Goal: Information Seeking & Learning: Find specific fact

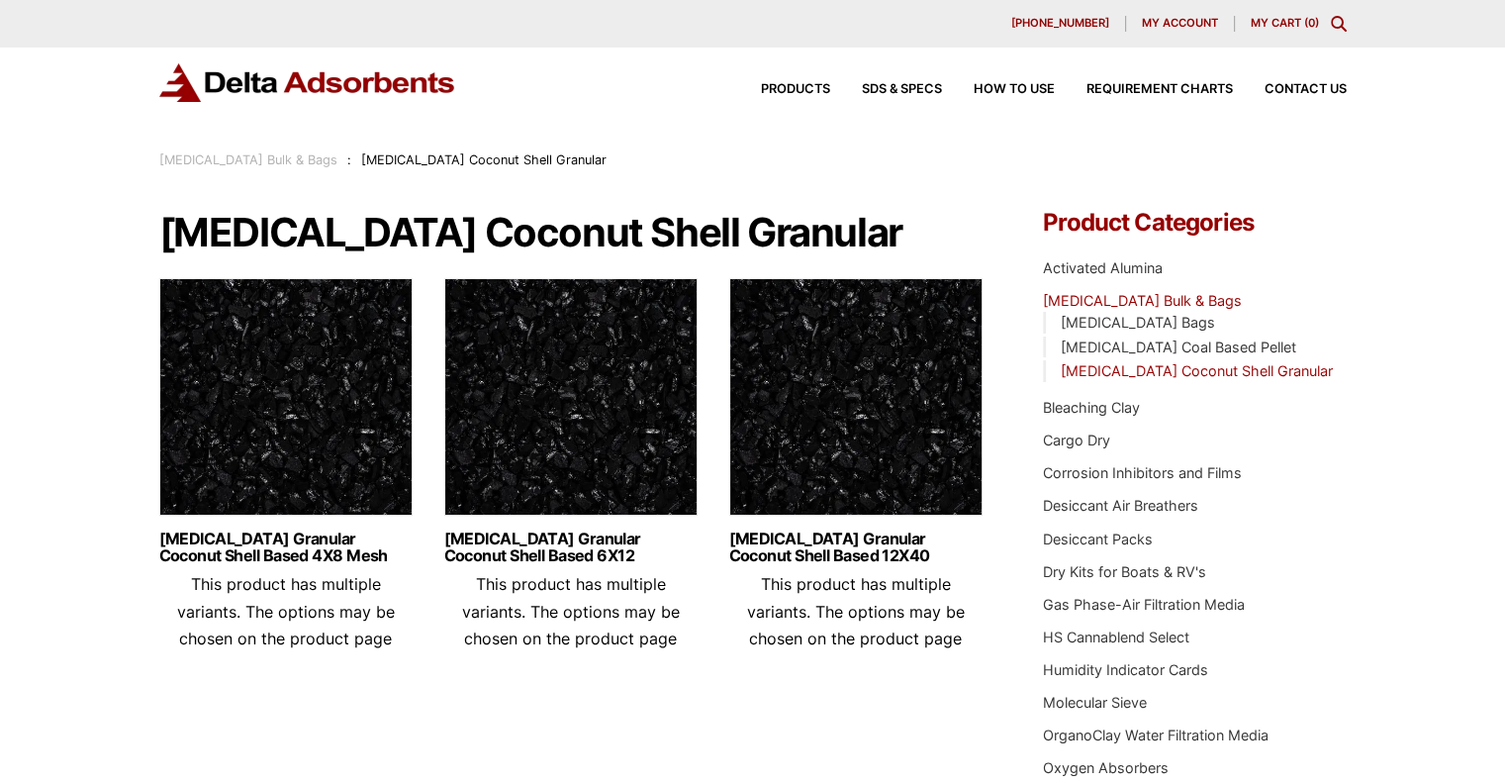
click at [887, 82] on div "Products SDS & SPECS How to Use Requirement Charts Contact Us" at bounding box center [1037, 89] width 633 height 29
click at [879, 89] on span "SDS & SPECS" at bounding box center [902, 89] width 80 height 13
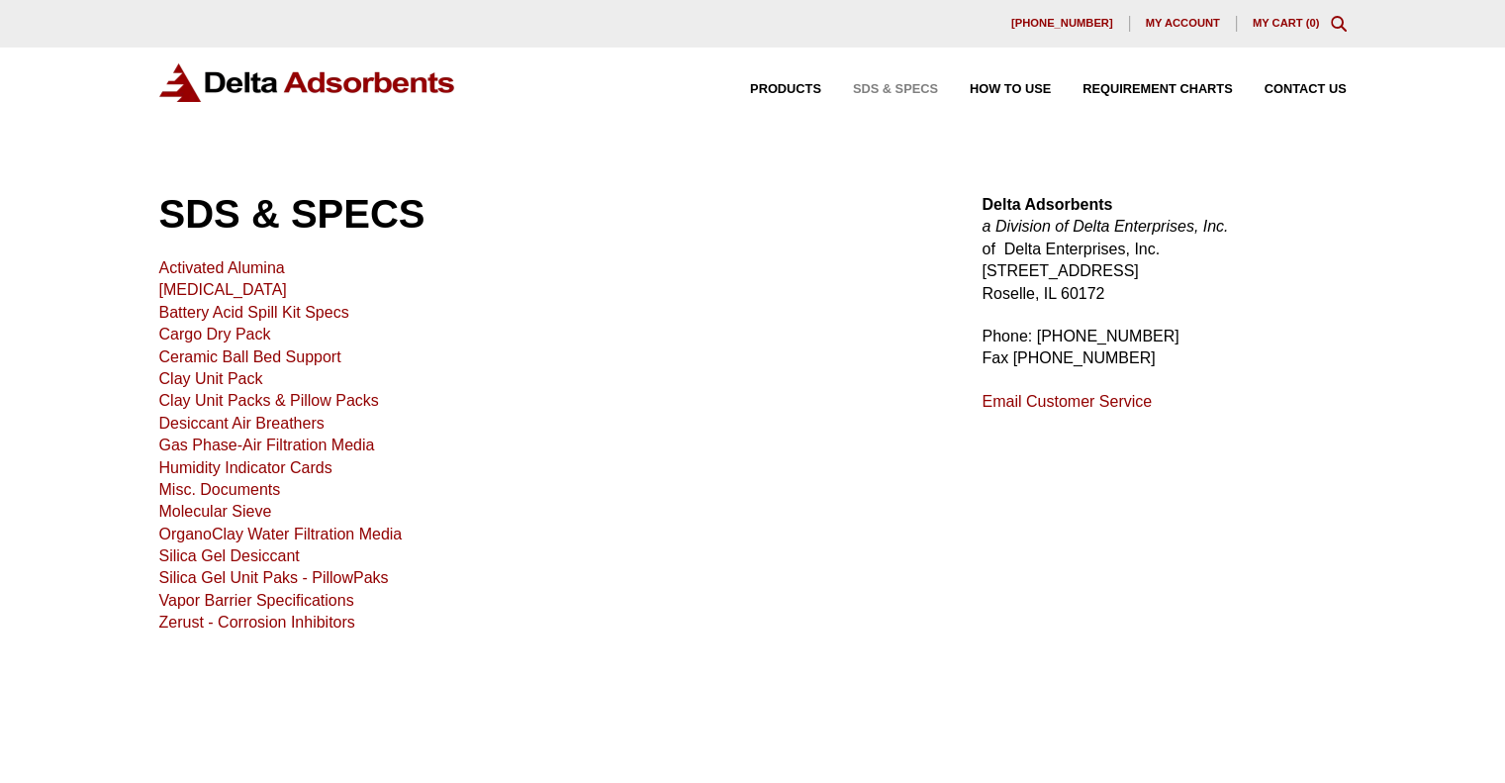
click at [789, 76] on div "Products SDS & SPECS How to Use Requirement Charts Contact Us" at bounding box center [1032, 89] width 644 height 29
click at [787, 83] on span "Products" at bounding box center [785, 89] width 71 height 13
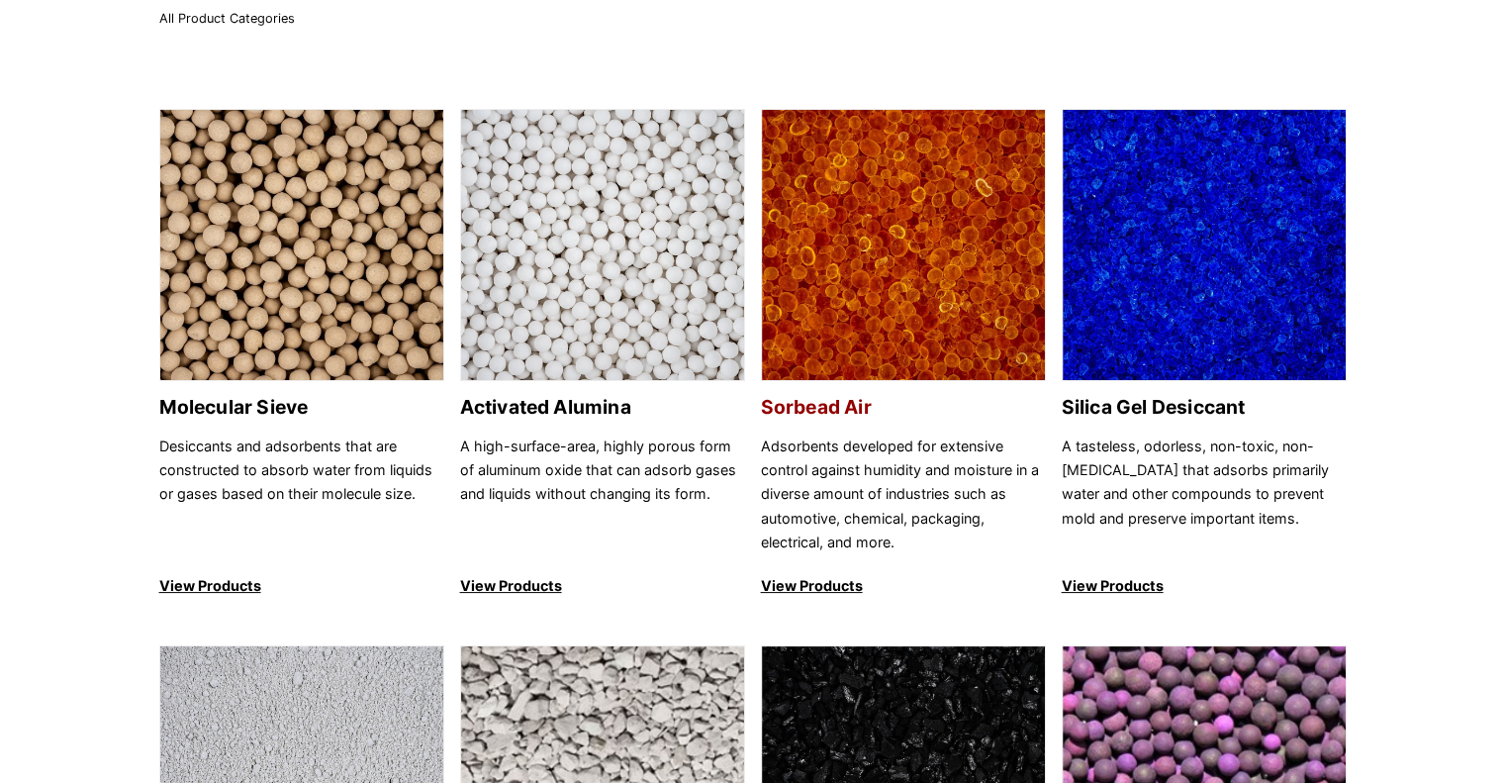
scroll to position [135, 0]
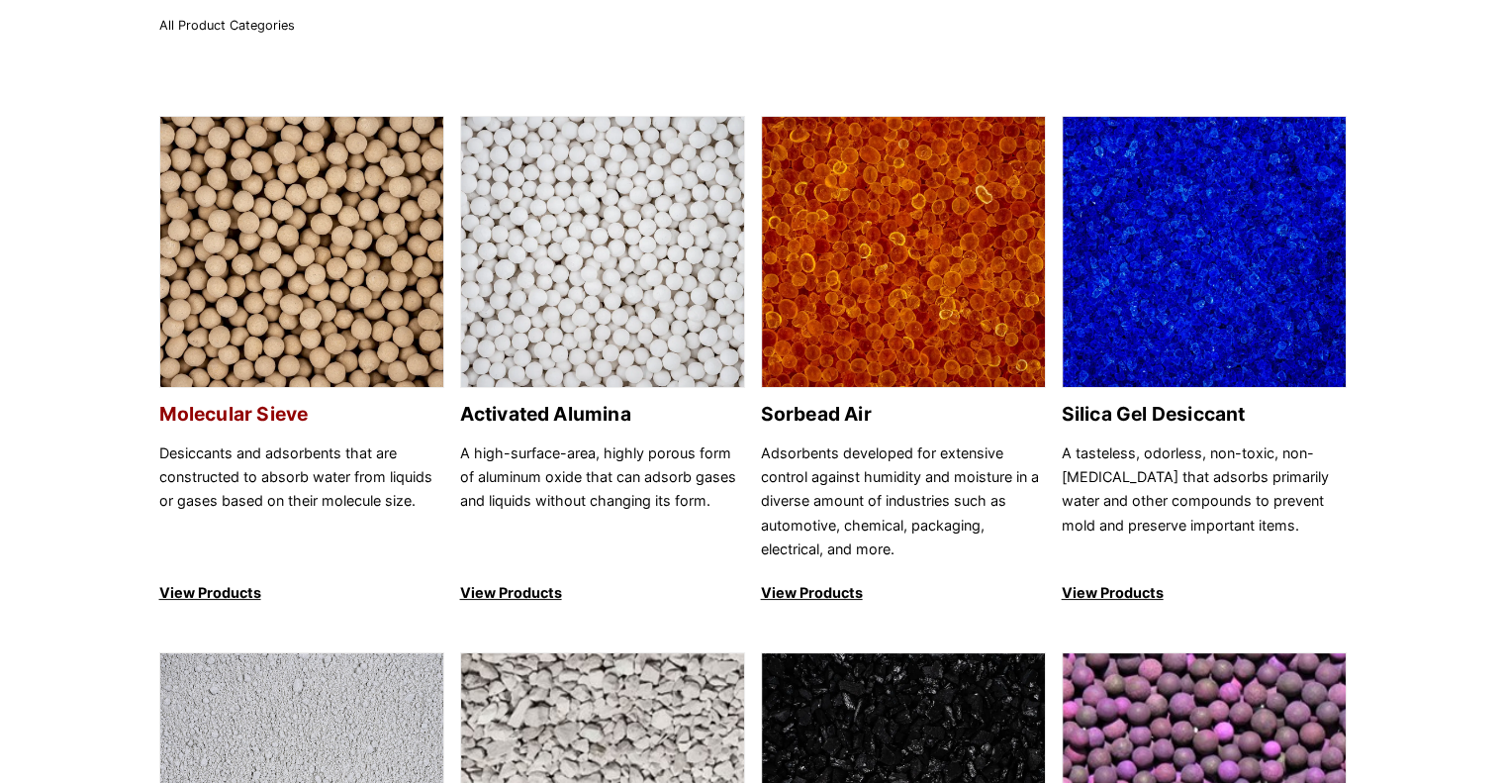
click at [277, 415] on h2 "Molecular Sieve" at bounding box center [301, 414] width 285 height 23
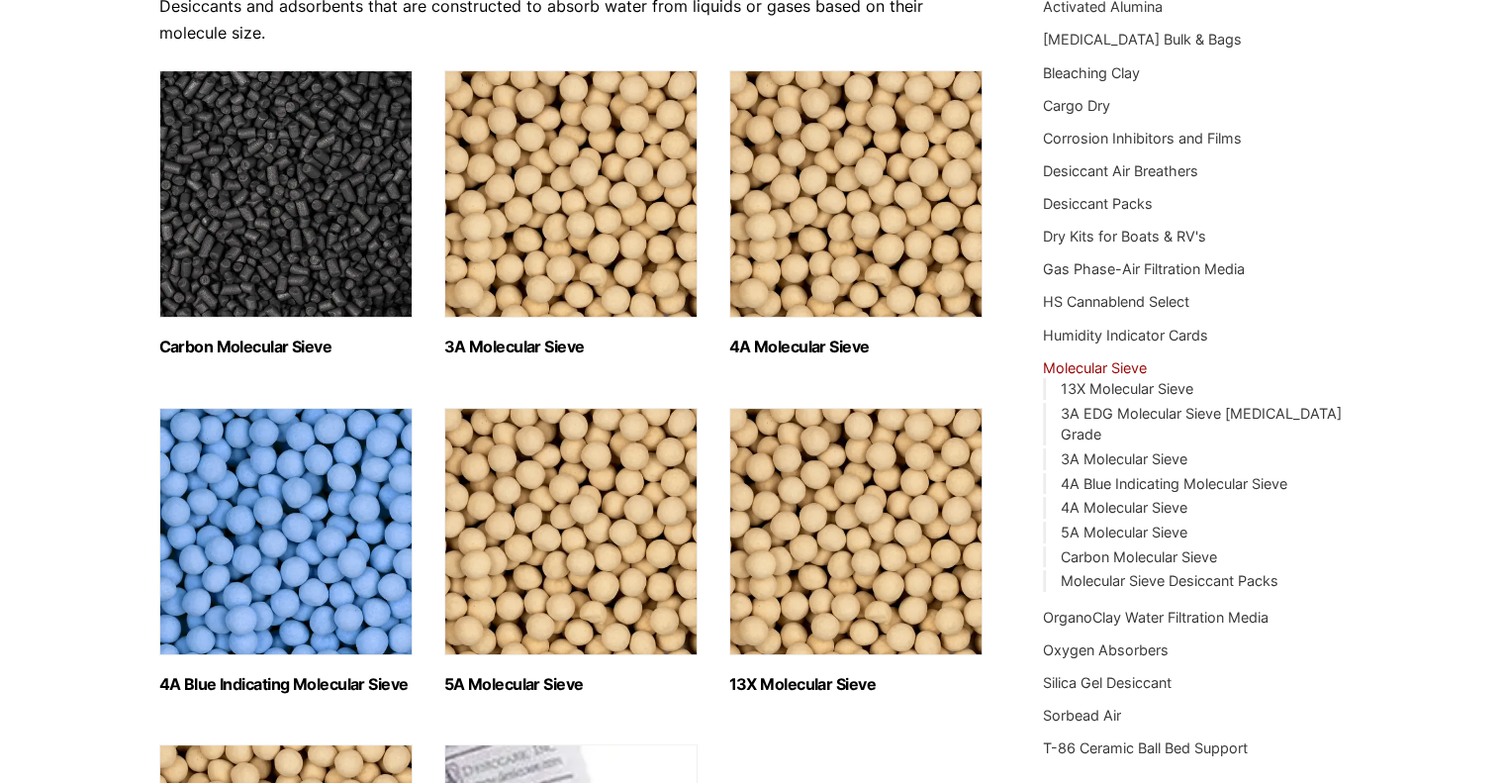
scroll to position [260, 0]
click at [512, 278] on img "Visit product category 3A Molecular Sieve" at bounding box center [570, 194] width 253 height 247
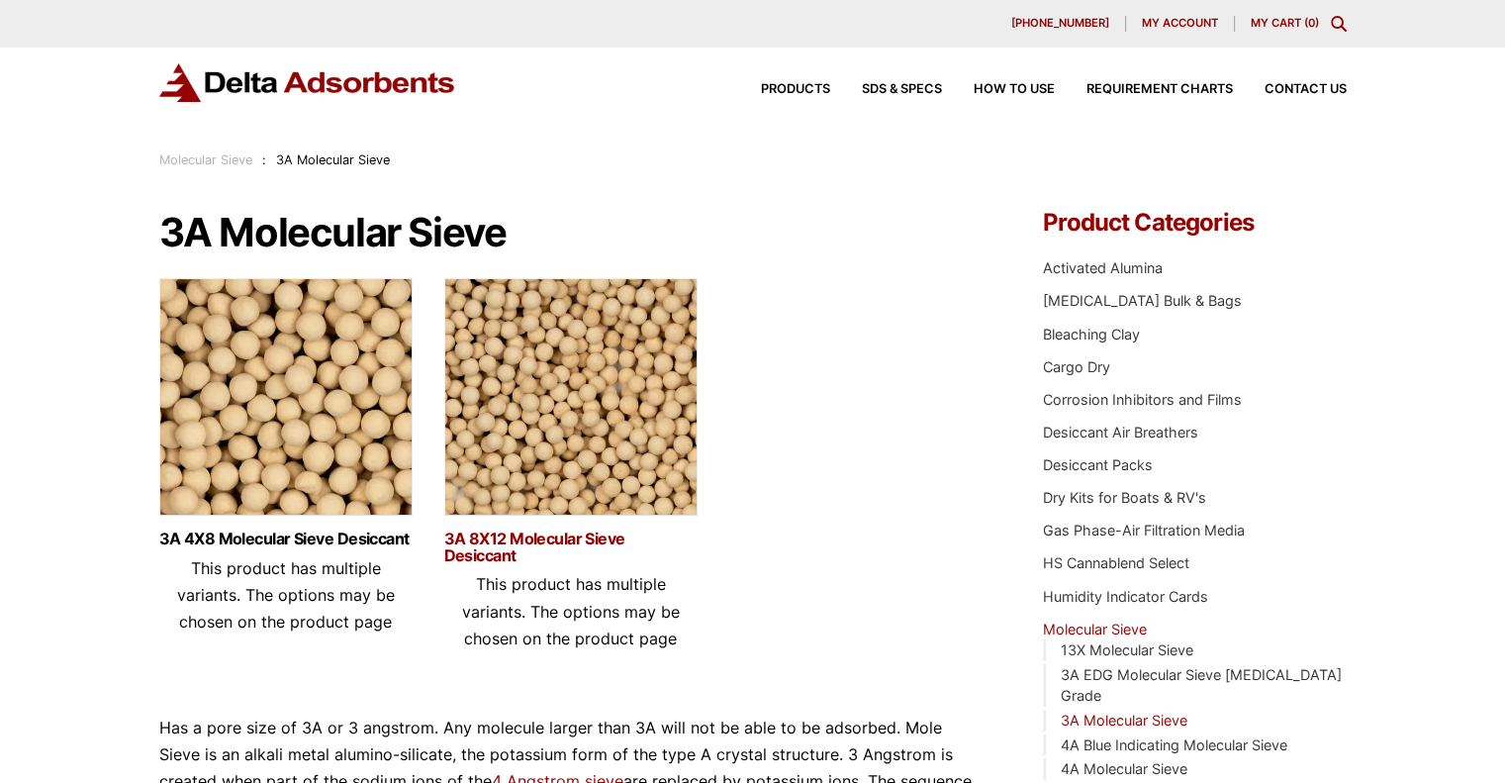
click at [492, 545] on link "3A 8X12 Molecular Sieve Desiccant" at bounding box center [570, 547] width 253 height 34
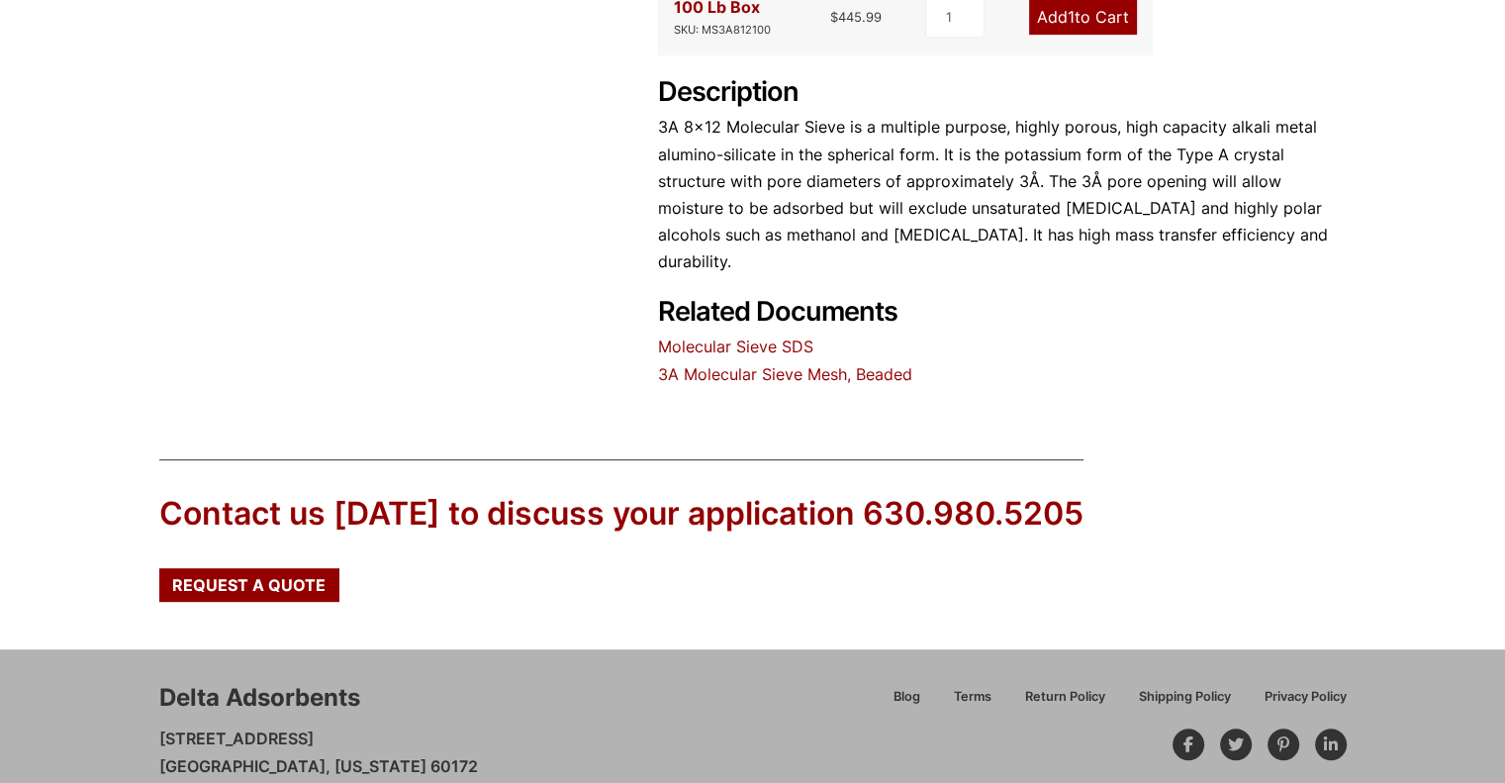
scroll to position [953, 0]
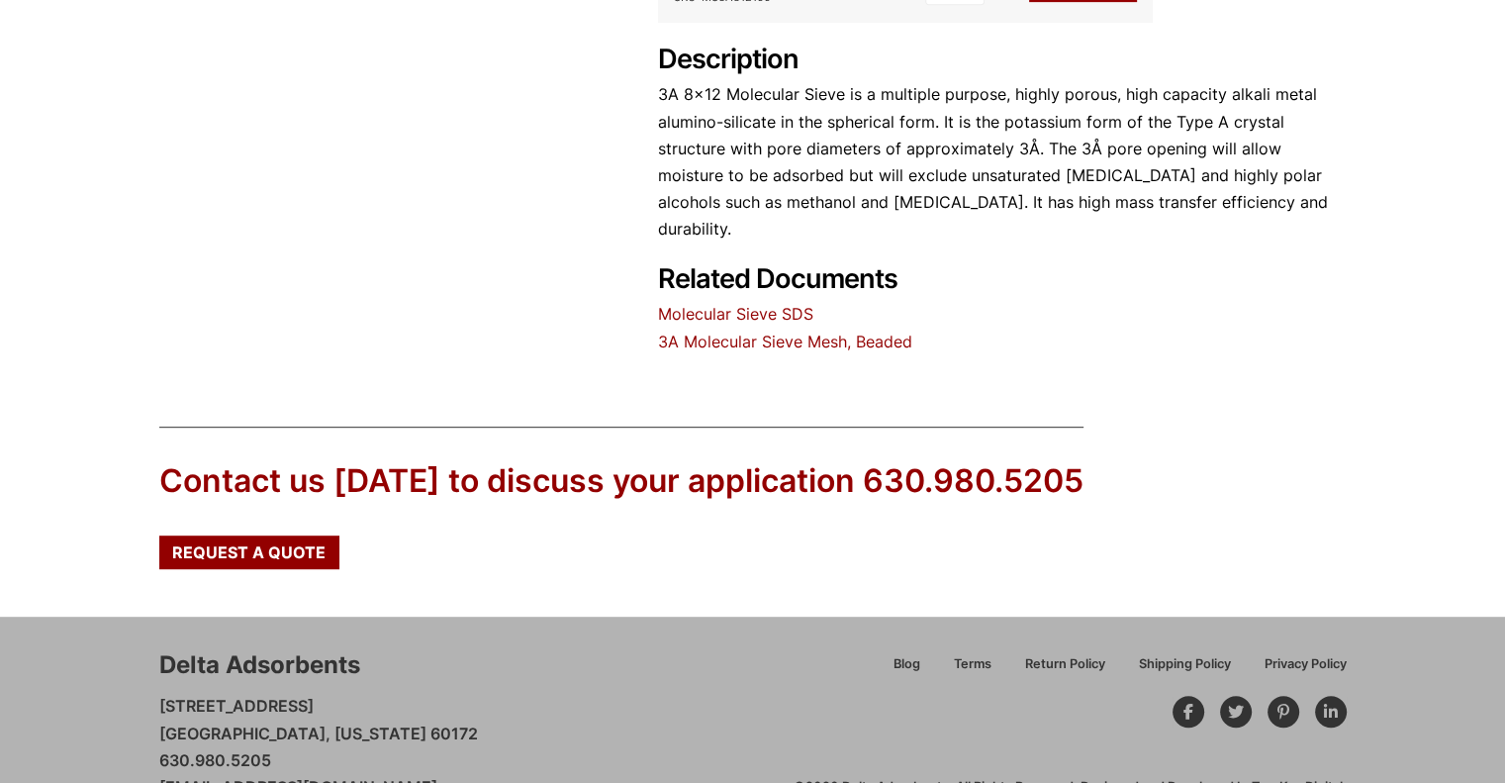
click at [728, 331] on link "3A Molecular Sieve Mesh, Beaded" at bounding box center [785, 341] width 254 height 20
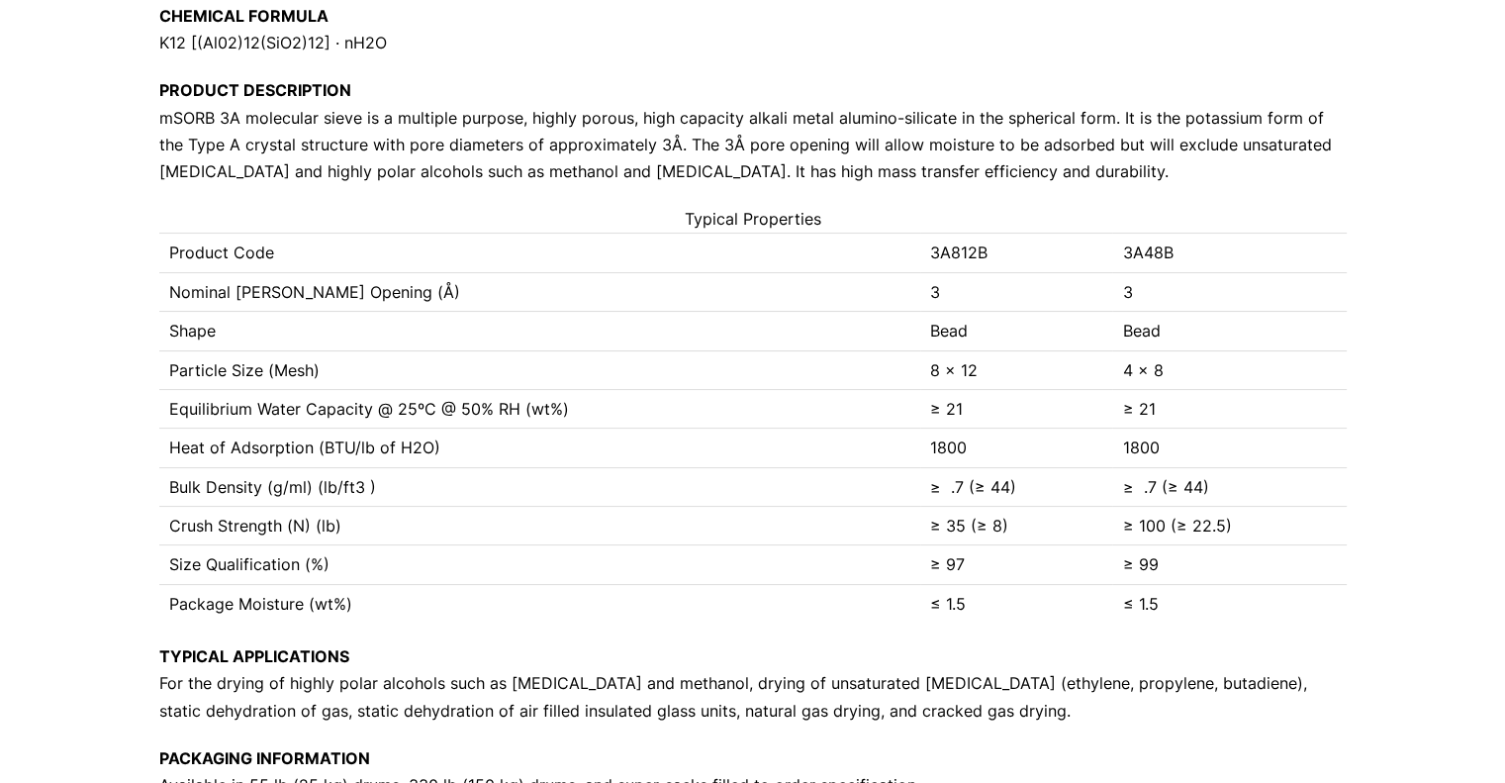
scroll to position [277, 0]
click at [463, 412] on td "Equilibrium Water Capacity @ 25ºC @ 50% RH (wt%)" at bounding box center [540, 410] width 762 height 39
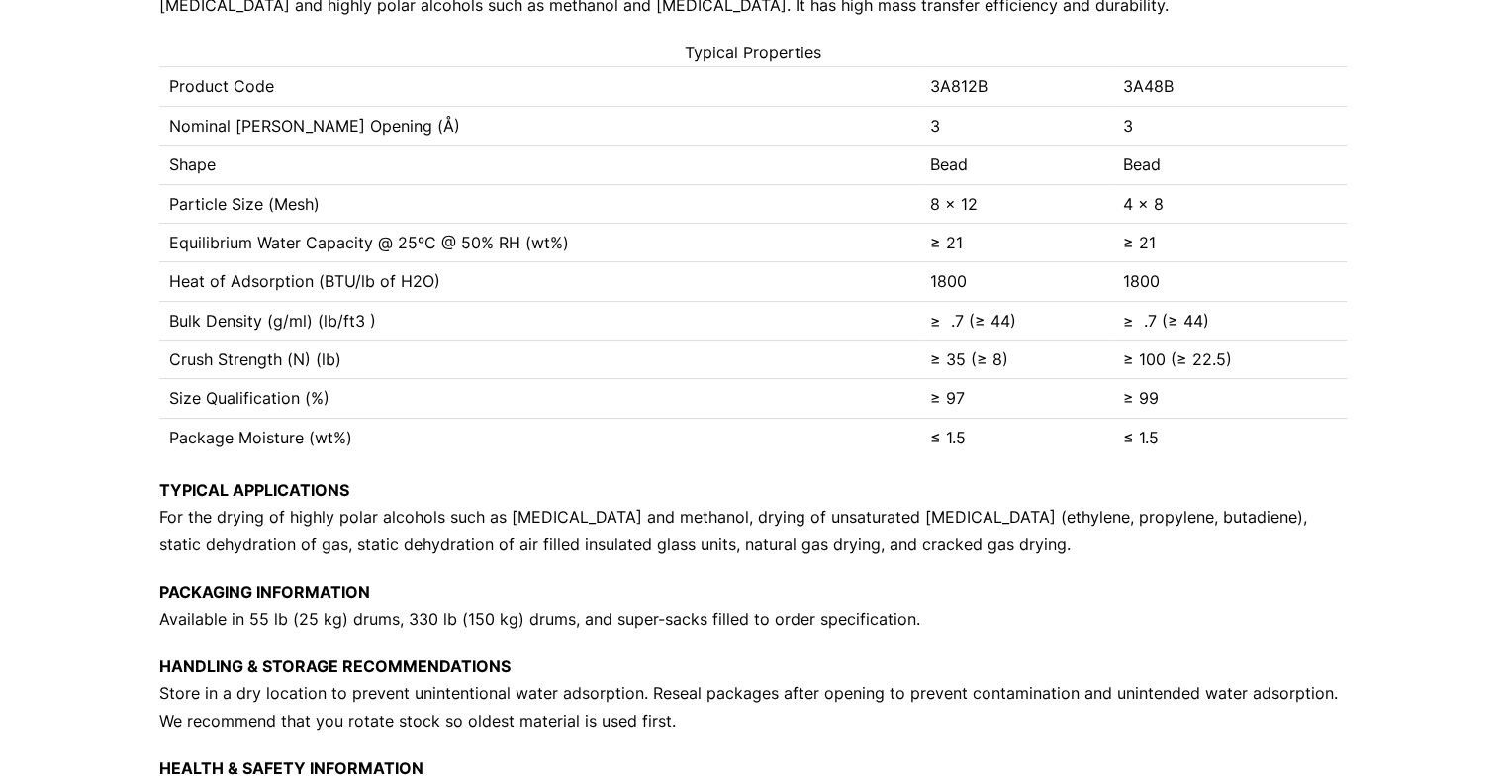
scroll to position [0, 0]
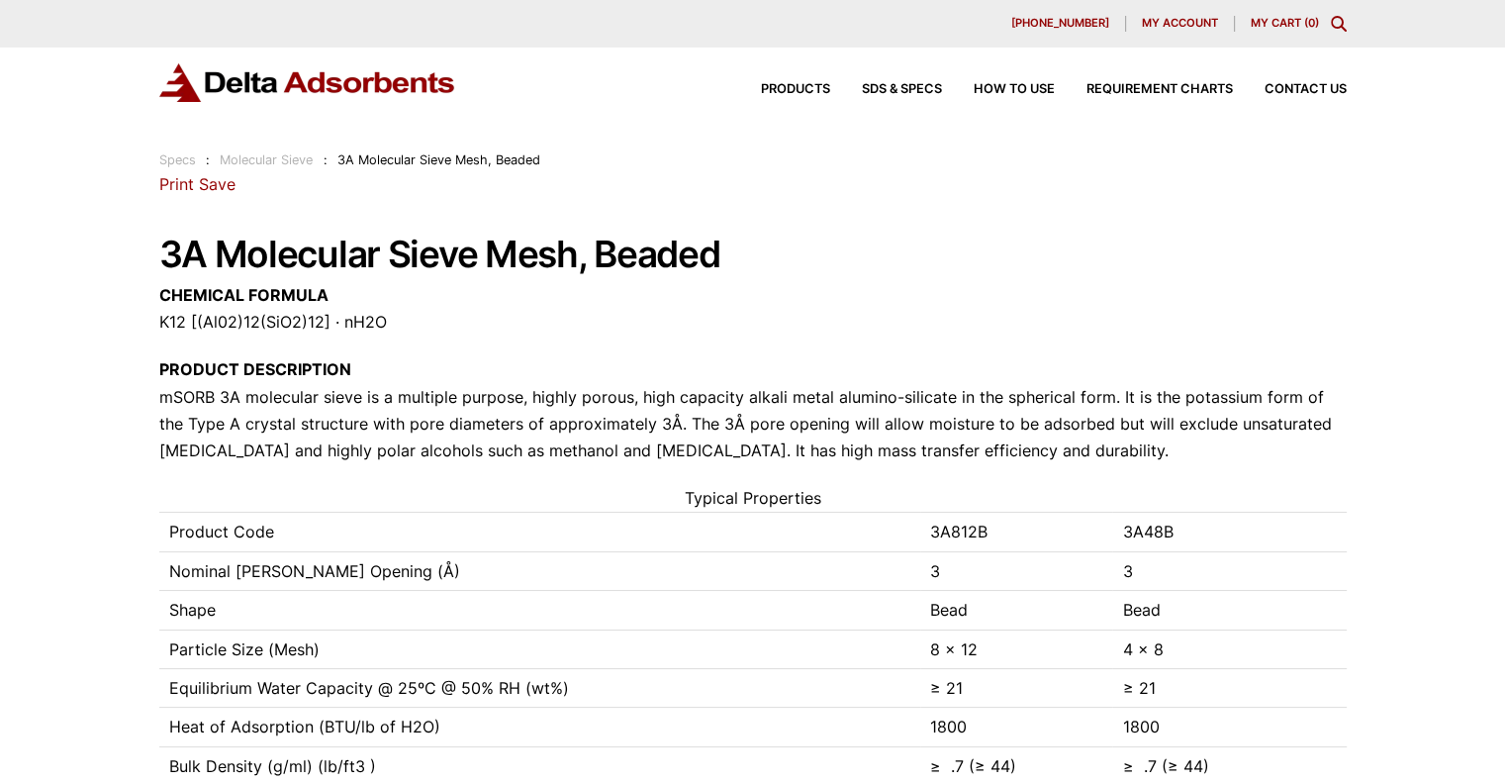
click at [289, 157] on link "Molecular Sieve" at bounding box center [266, 159] width 93 height 15
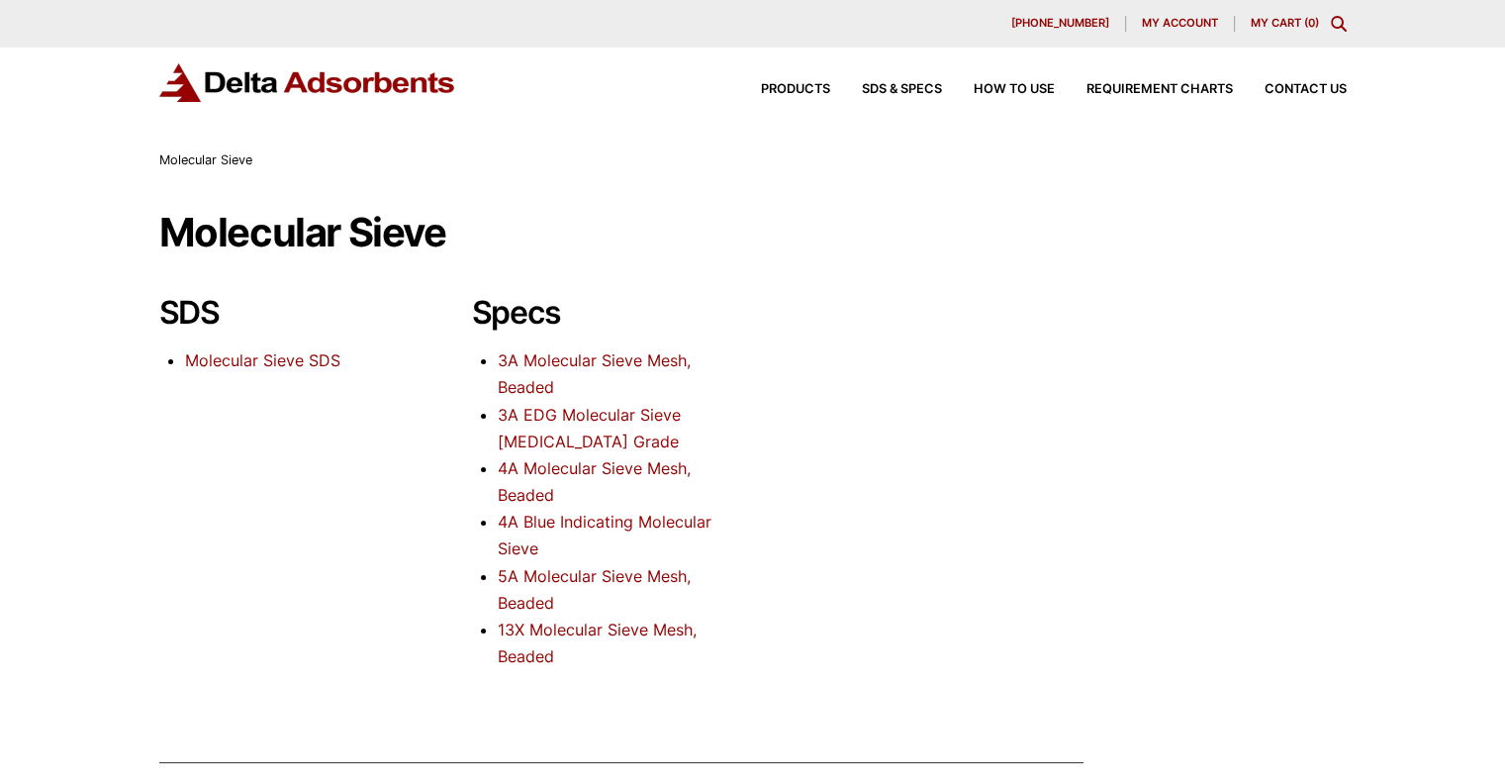
click at [564, 631] on link "13X Molecular Sieve Mesh, Beaded" at bounding box center [597, 642] width 199 height 47
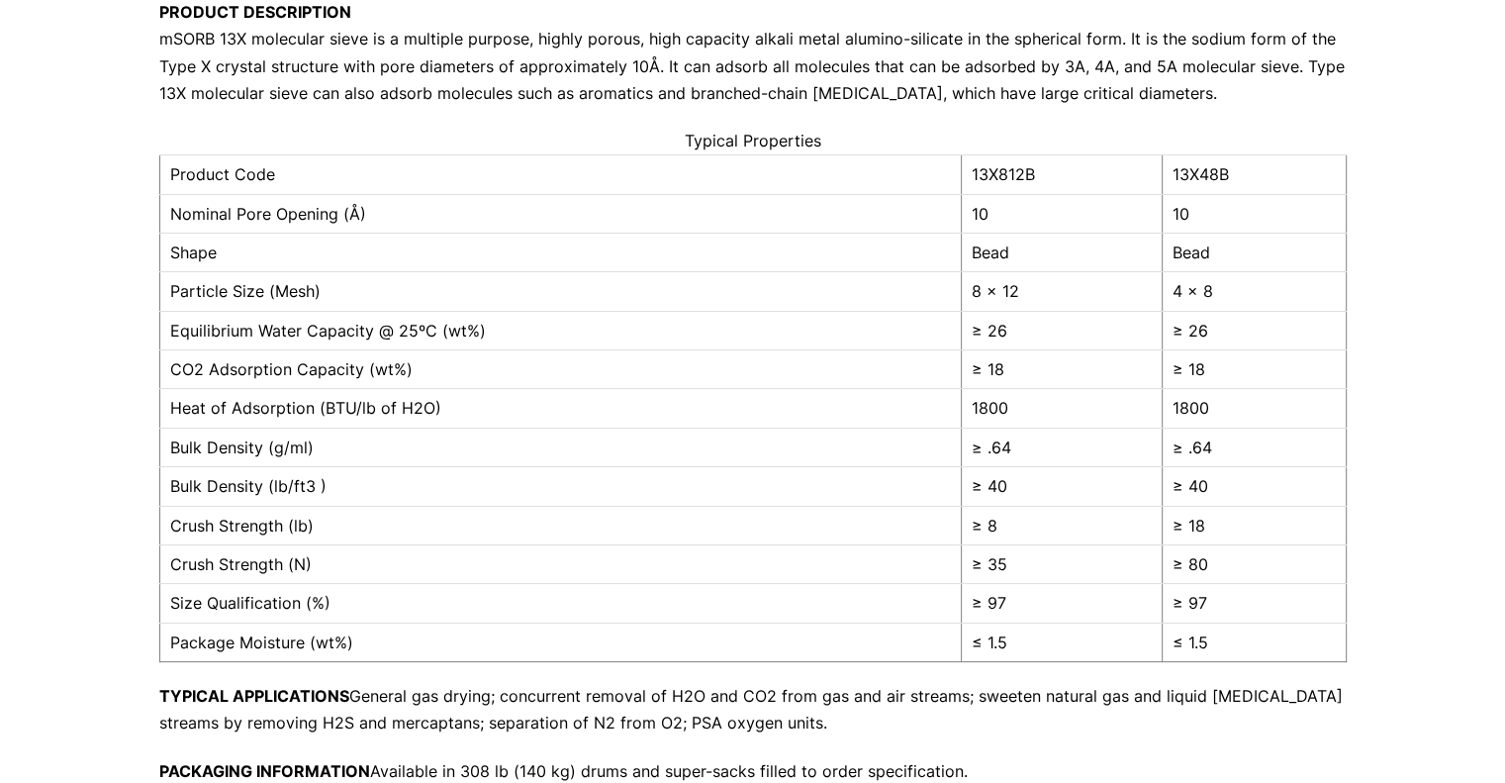
scroll to position [330, 0]
drag, startPoint x: 396, startPoint y: 328, endPoint x: 274, endPoint y: 329, distance: 121.7
click at [274, 329] on td "Equilibrium Water Capacity @ 25ºC (wt%)" at bounding box center [559, 331] width 801 height 39
click at [222, 328] on td "Equilibrium Water Capacity @ 25ºC (wt%)" at bounding box center [559, 331] width 801 height 39
drag, startPoint x: 165, startPoint y: 331, endPoint x: 536, endPoint y: 319, distance: 371.3
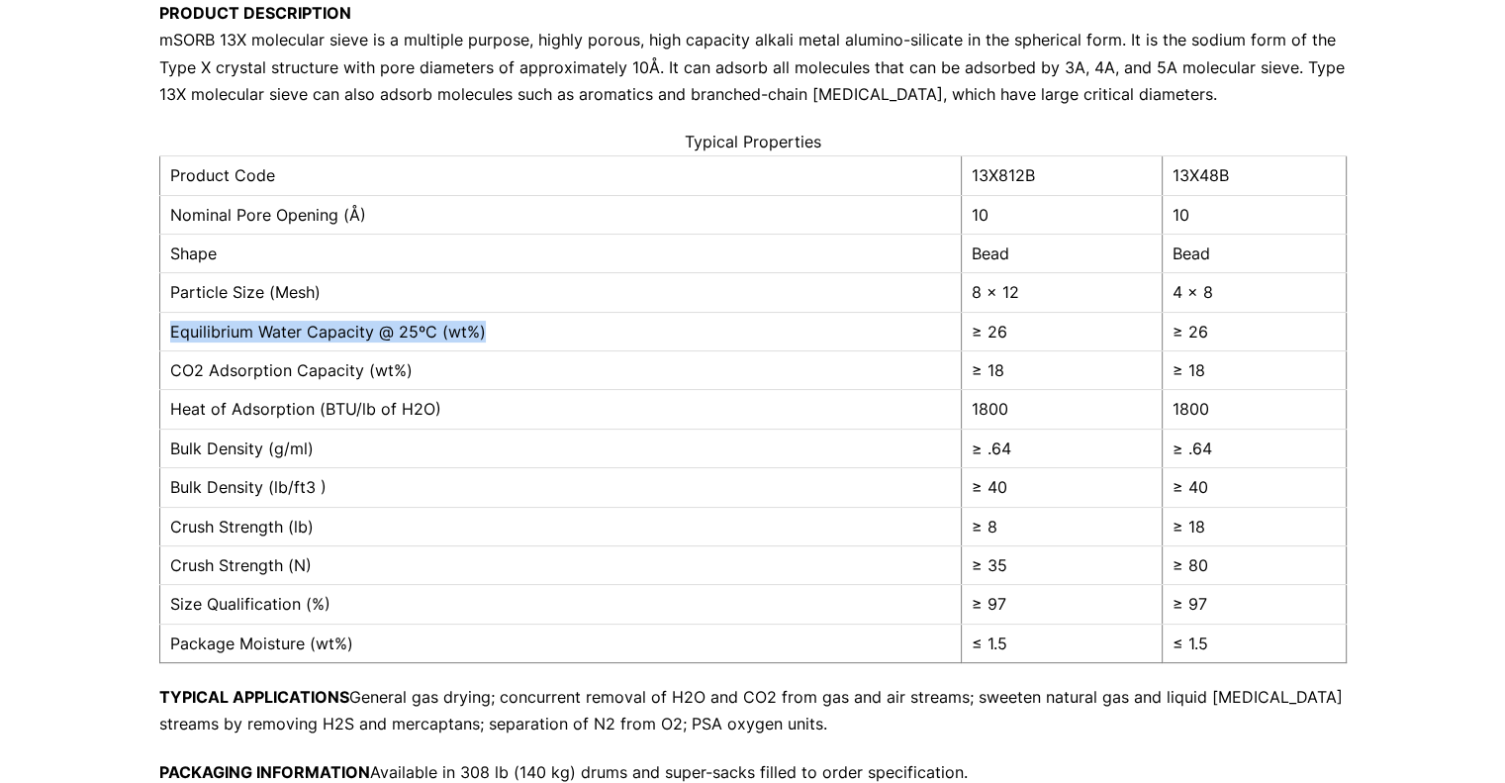
click at [536, 319] on td "Equilibrium Water Capacity @ 25ºC (wt%)" at bounding box center [559, 331] width 801 height 39
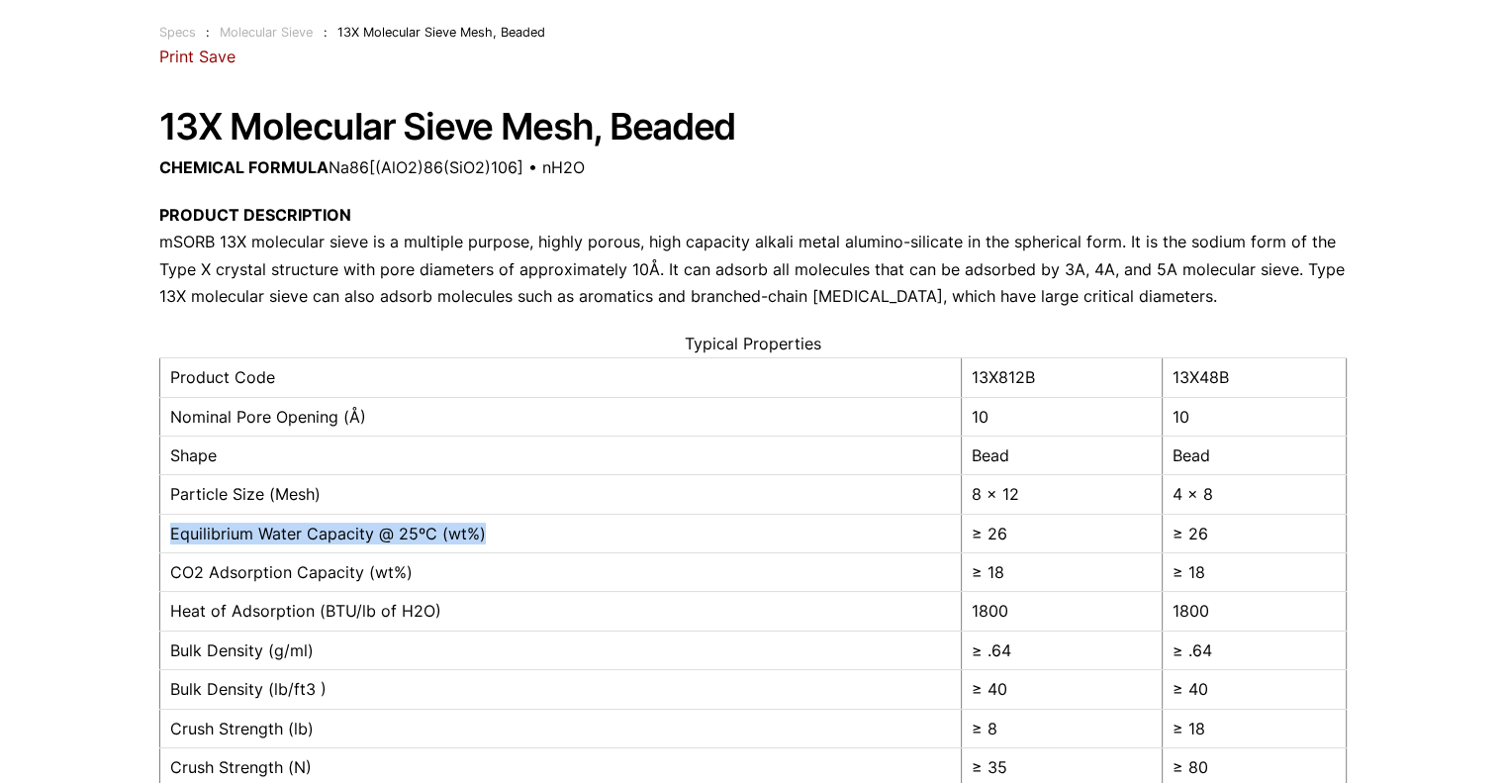
scroll to position [141, 0]
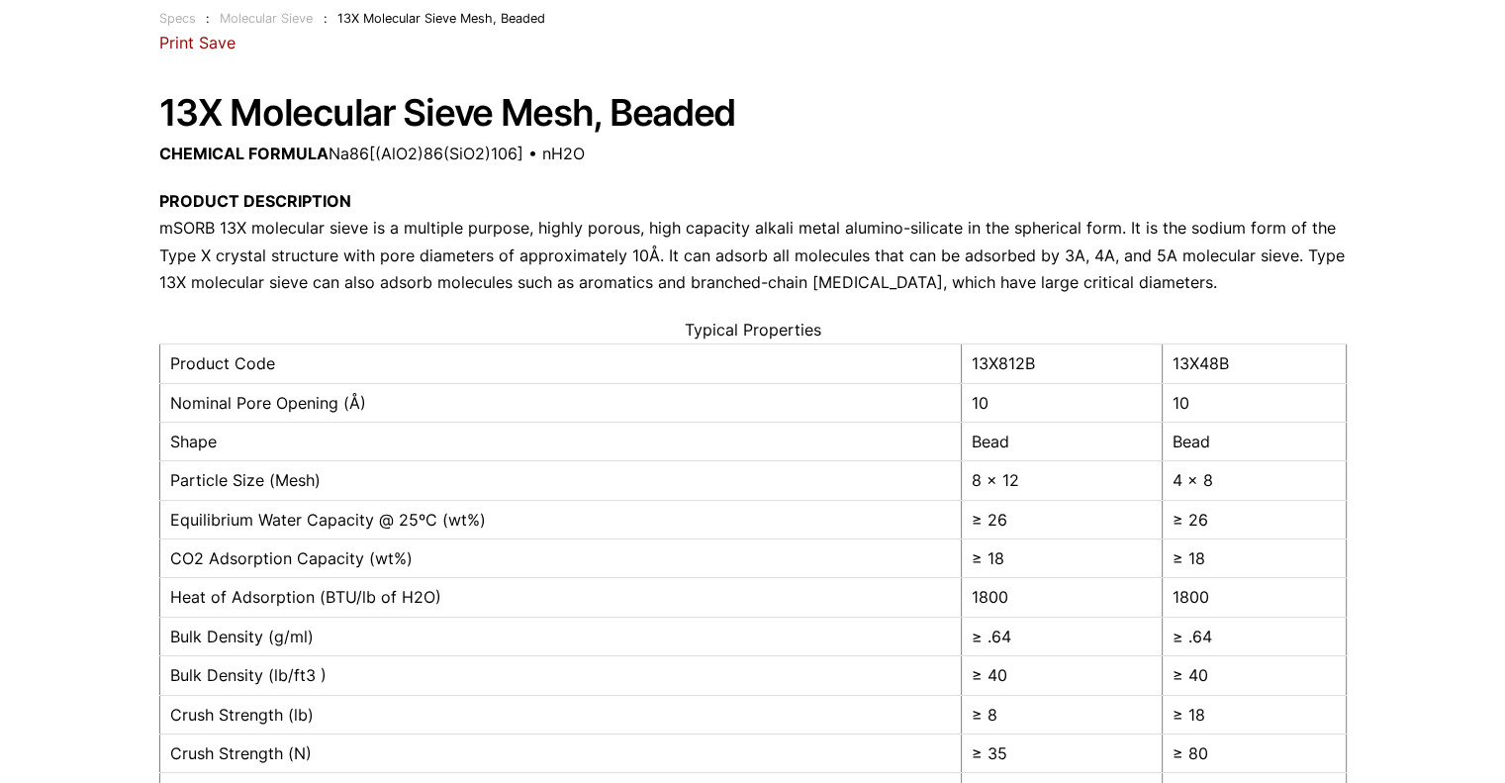
click at [400, 451] on td "Shape" at bounding box center [559, 441] width 801 height 39
drag, startPoint x: 169, startPoint y: 517, endPoint x: 1207, endPoint y: 514, distance: 1038.0
click at [1207, 514] on tr "Equilibrium Water Capacity @ 25ºC (wt%) ≥ 26 ≥ 26" at bounding box center [752, 519] width 1186 height 39
click at [840, 284] on p "PRODUCT DESCRIPTION mSORB 13X molecular sieve is a multiple purpose, highly por…" at bounding box center [752, 242] width 1187 height 108
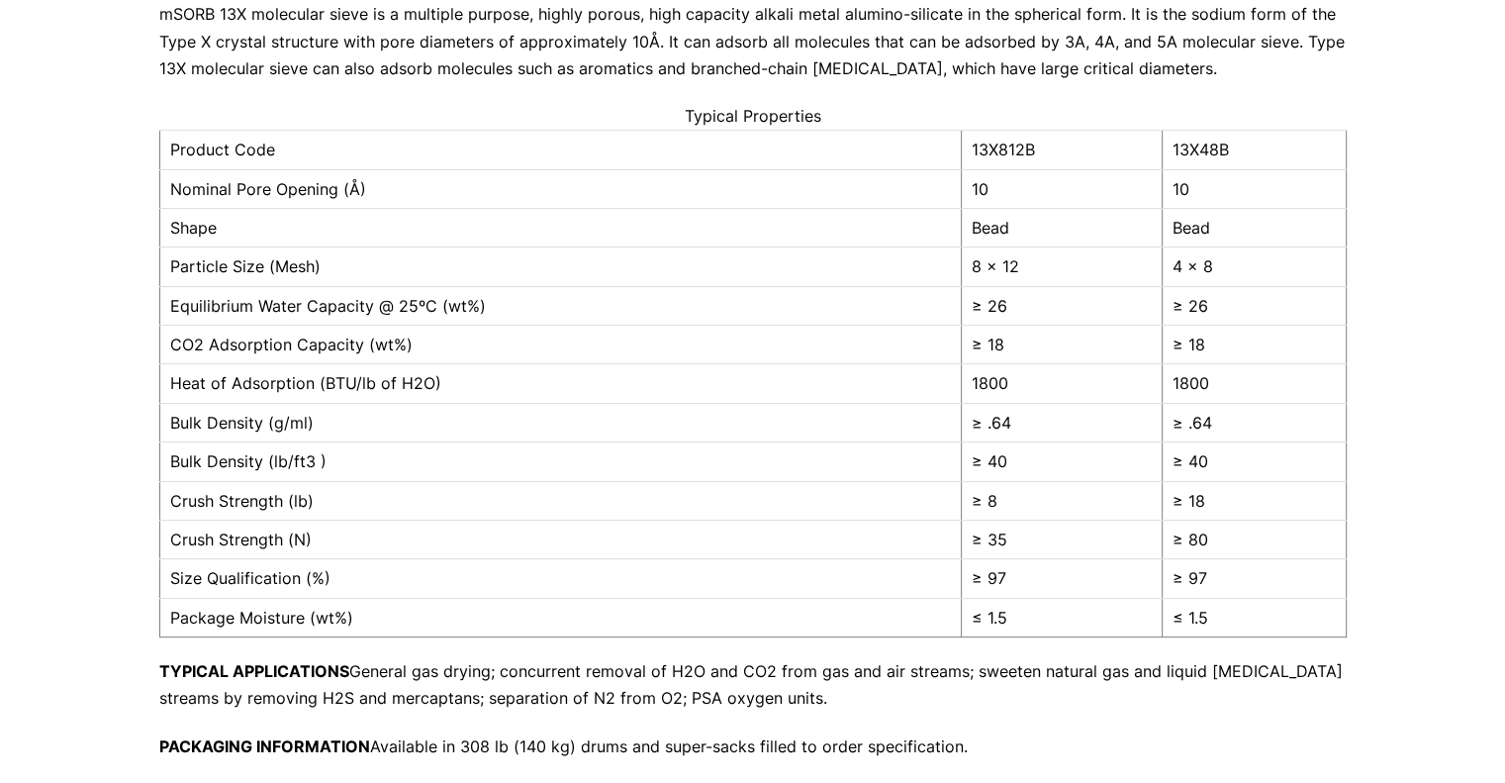
scroll to position [354, 0]
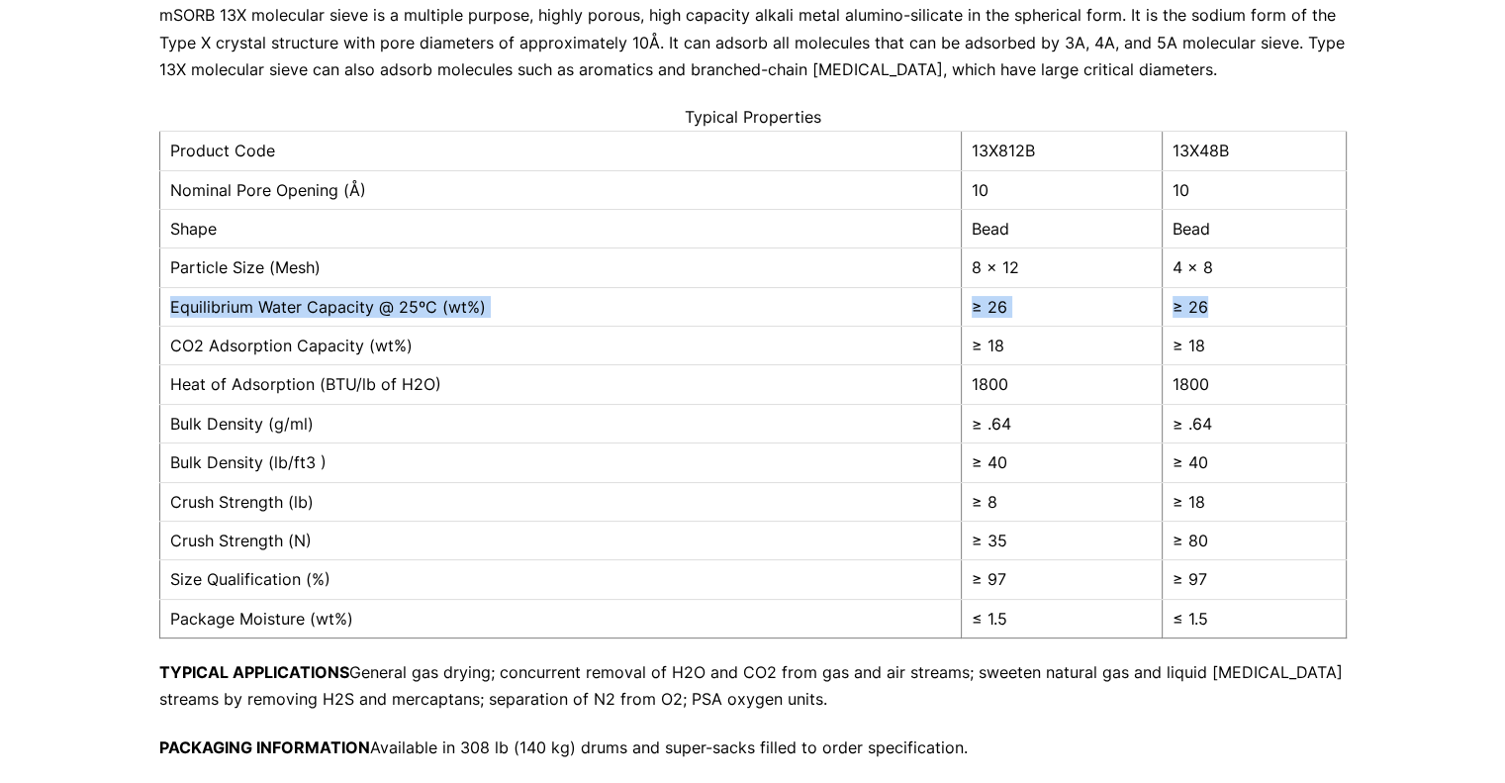
drag, startPoint x: 171, startPoint y: 304, endPoint x: 1238, endPoint y: 301, distance: 1066.7
click at [1238, 301] on tr "Equilibrium Water Capacity @ 25ºC (wt%) ≥ 26 ≥ 26" at bounding box center [752, 306] width 1186 height 39
copy tr "Equilibrium Water Capacity @ 25ºC (wt%) ≥ 26 ≥ 26"
click at [425, 310] on td "Equilibrium Water Capacity @ 25ºC (wt%)" at bounding box center [559, 306] width 801 height 39
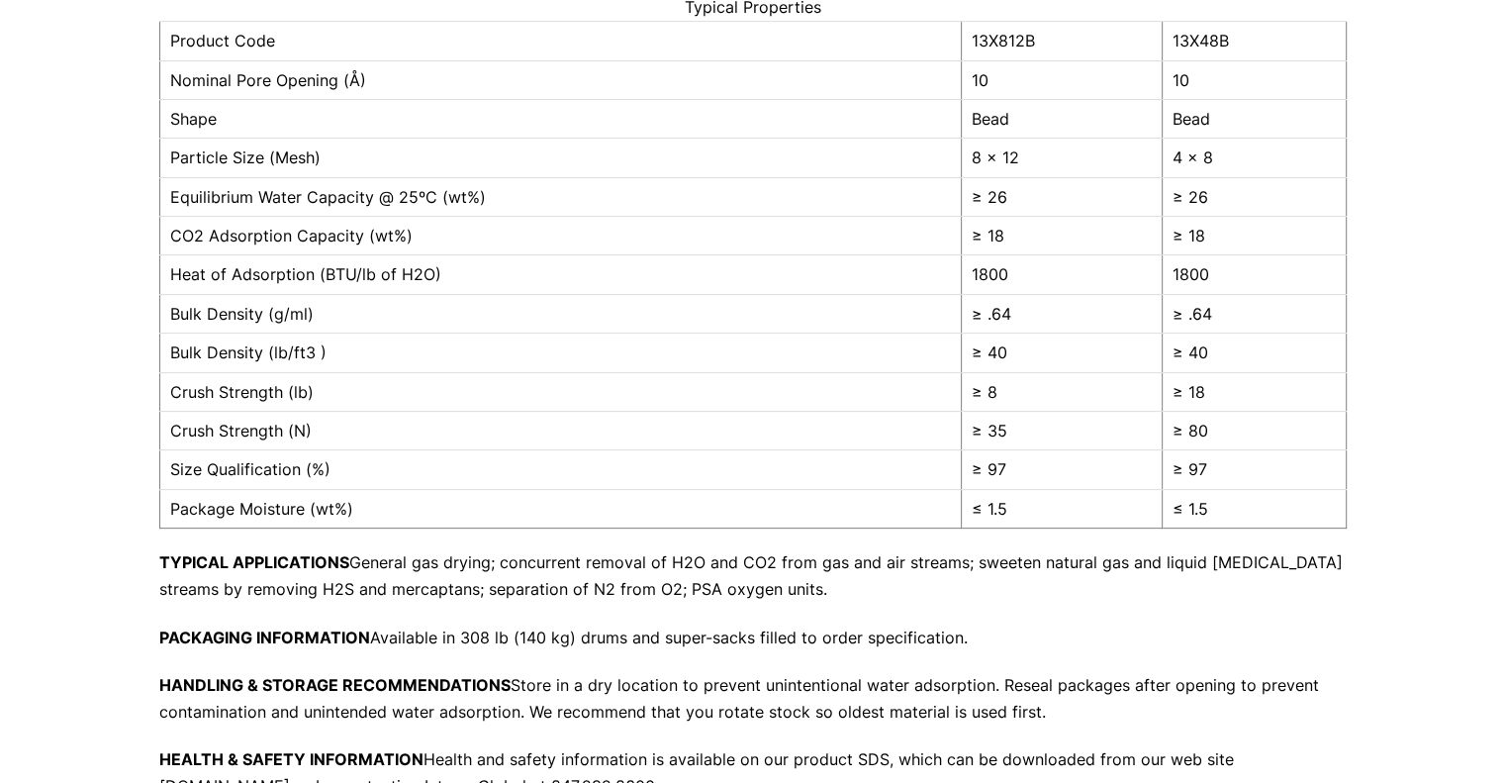
scroll to position [0, 0]
